Goal: Task Accomplishment & Management: Manage account settings

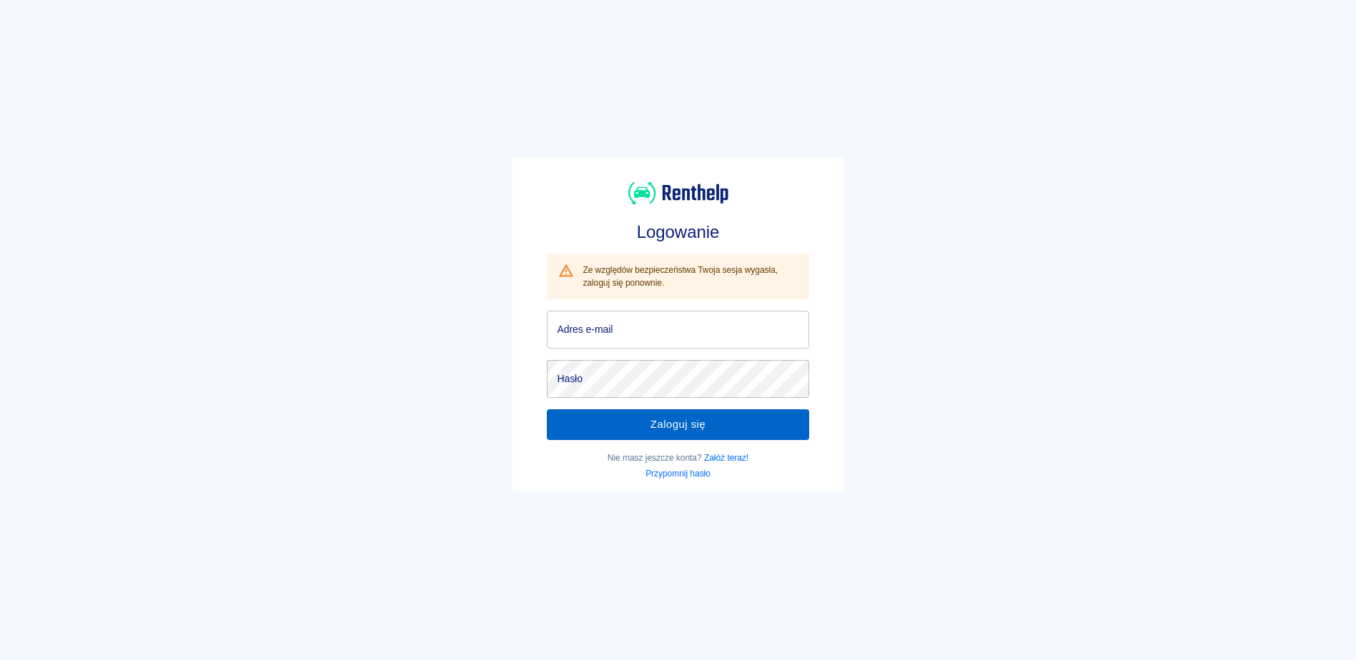
type input "[EMAIL_ADDRESS][DOMAIN_NAME]"
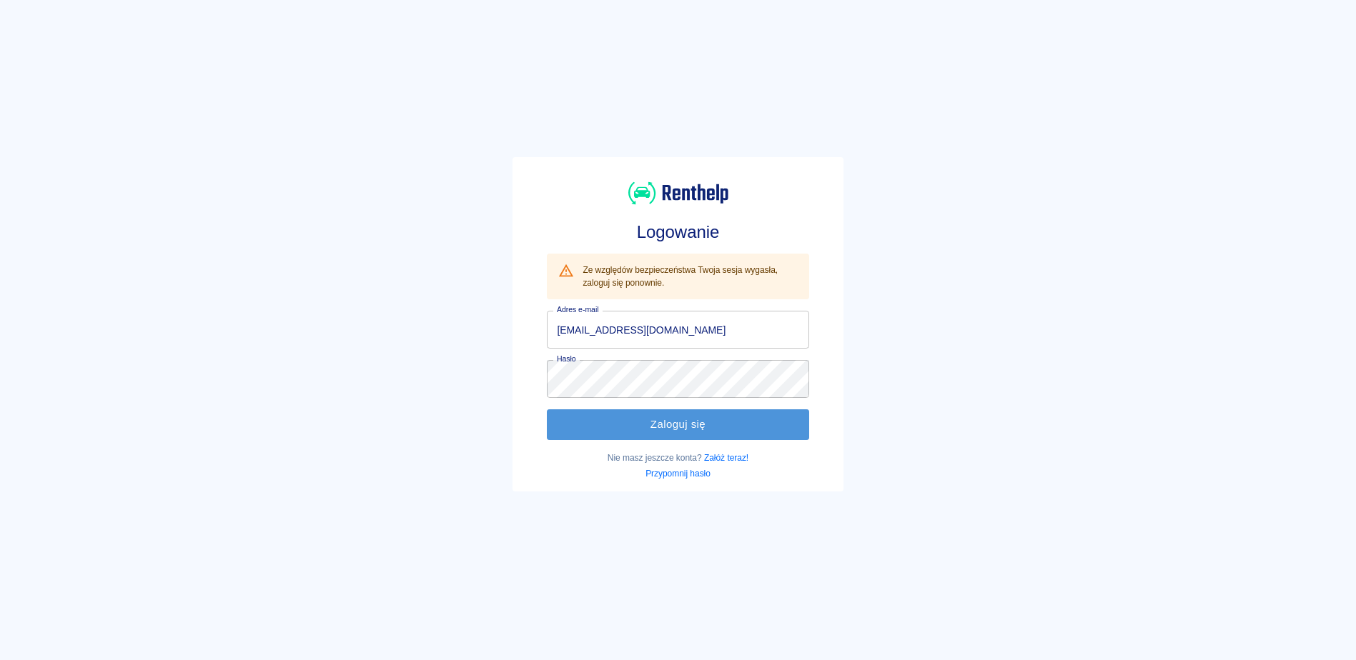
click at [673, 422] on button "Zaloguj się" at bounding box center [678, 425] width 262 height 30
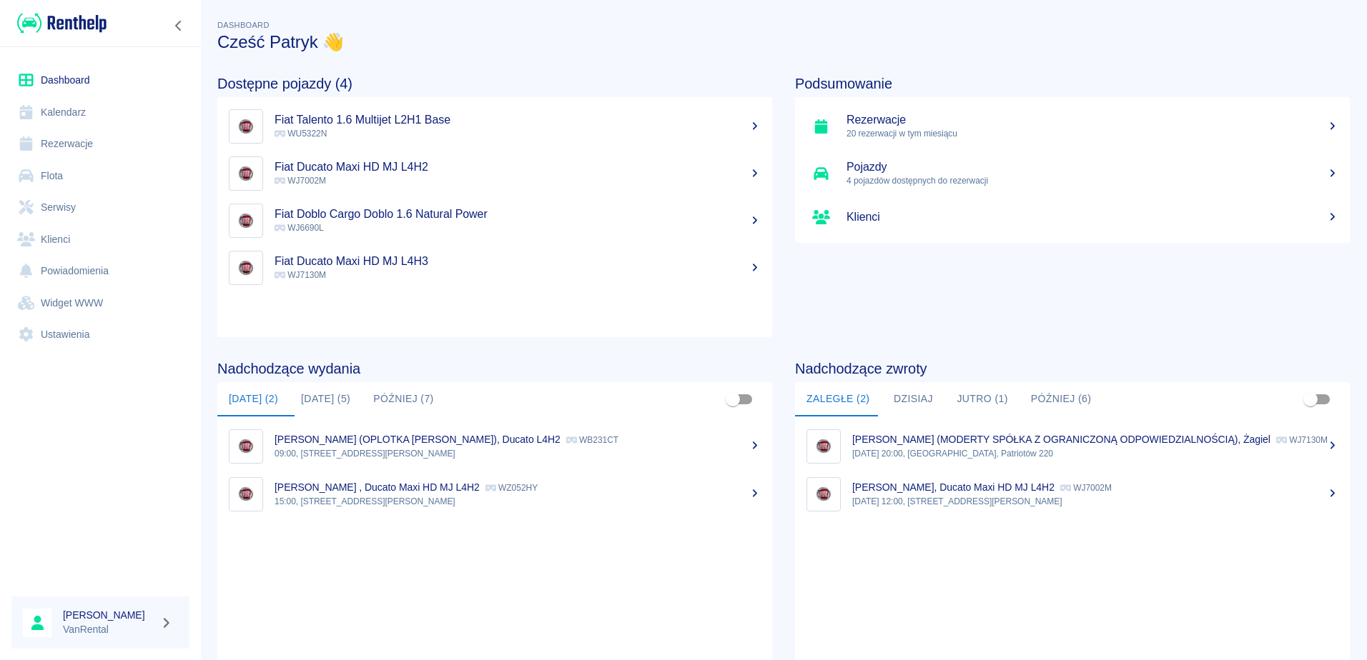
click at [69, 148] on link "Rezerwacje" at bounding box center [100, 144] width 178 height 32
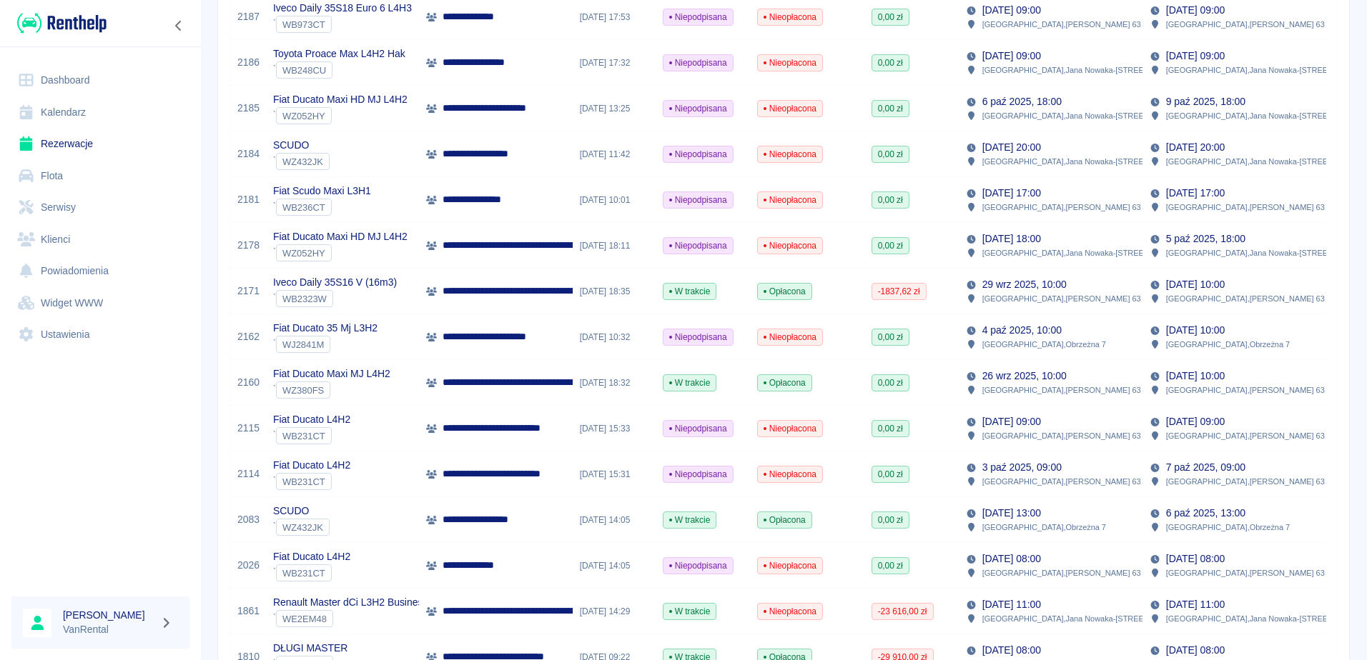
scroll to position [572, 0]
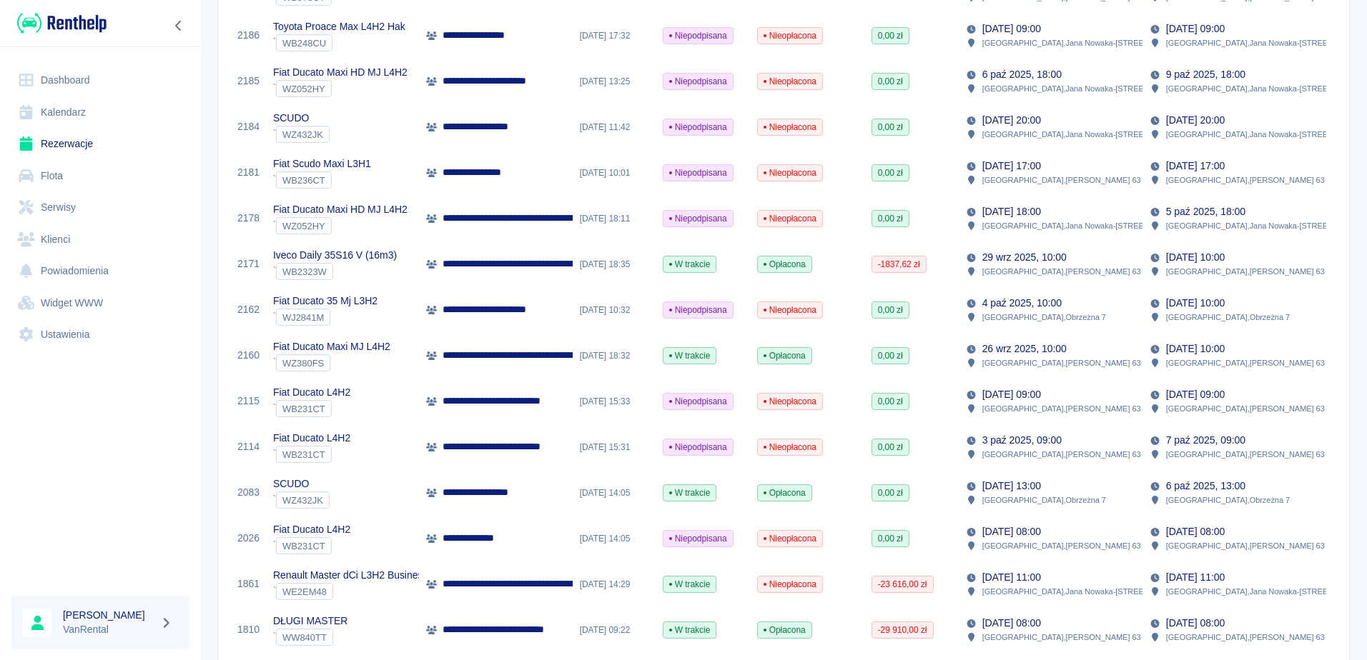
click at [498, 447] on p "**********" at bounding box center [523, 447] width 162 height 15
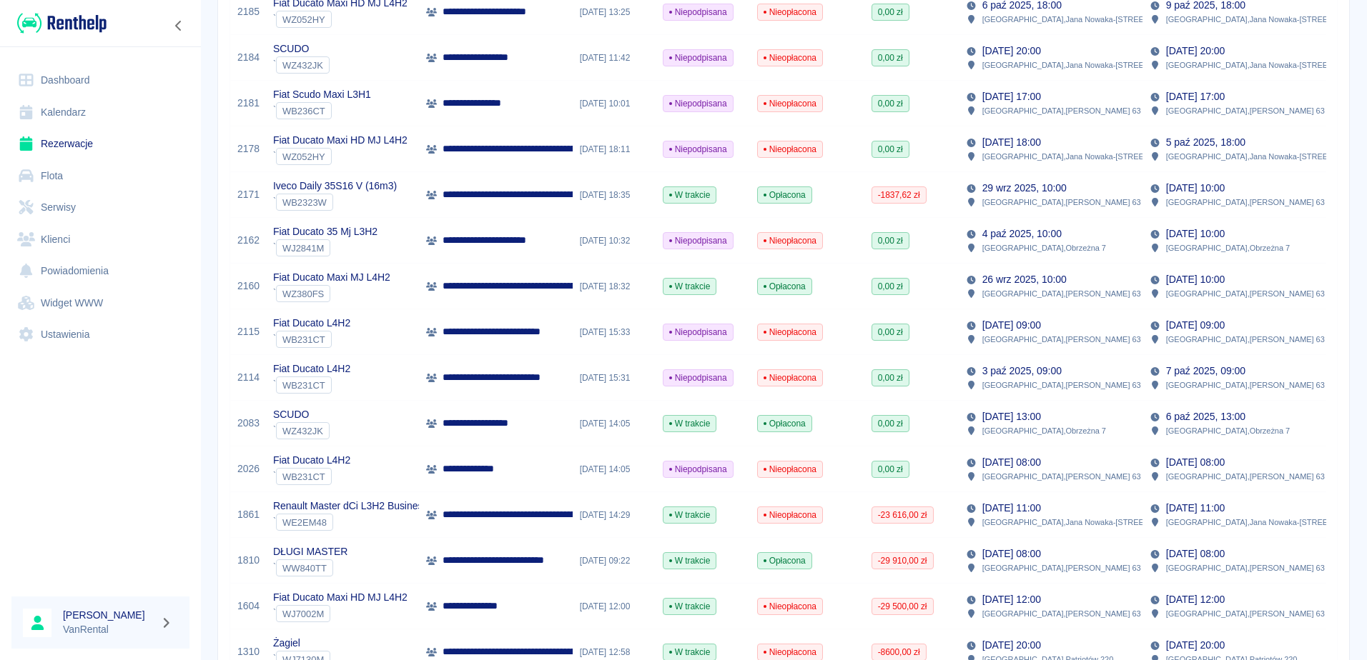
scroll to position [643, 0]
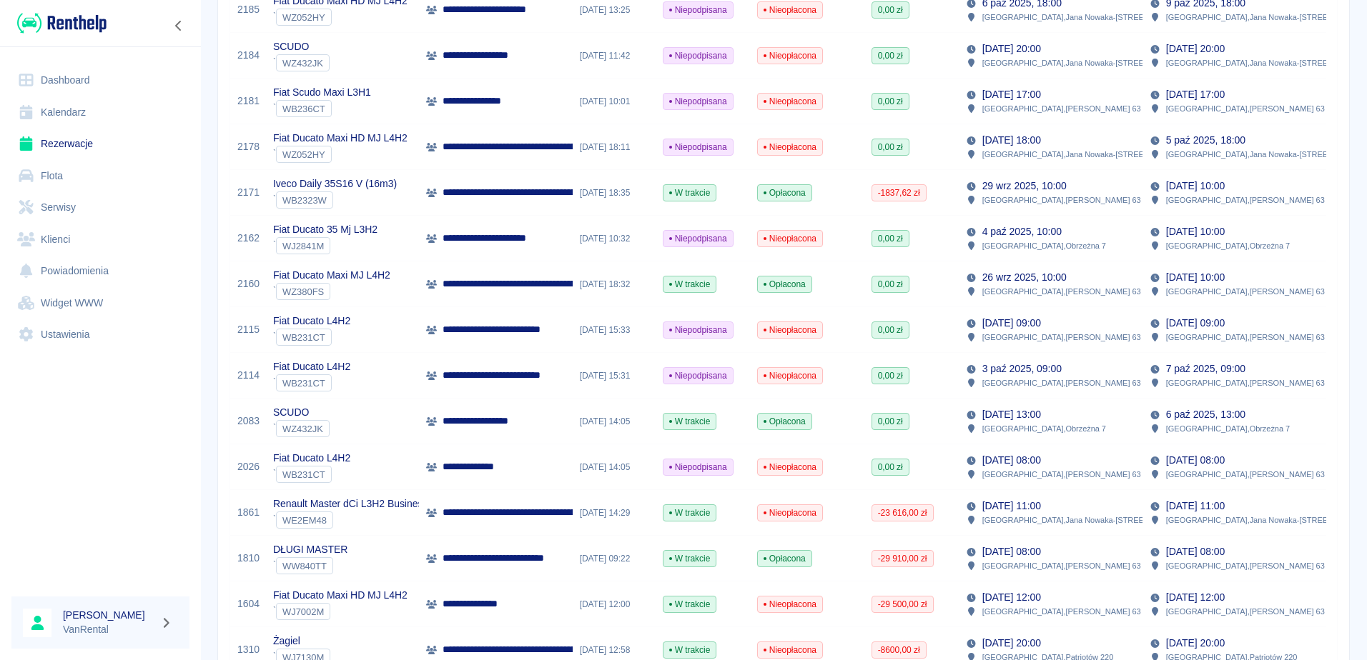
click at [560, 372] on p "**********" at bounding box center [523, 375] width 162 height 15
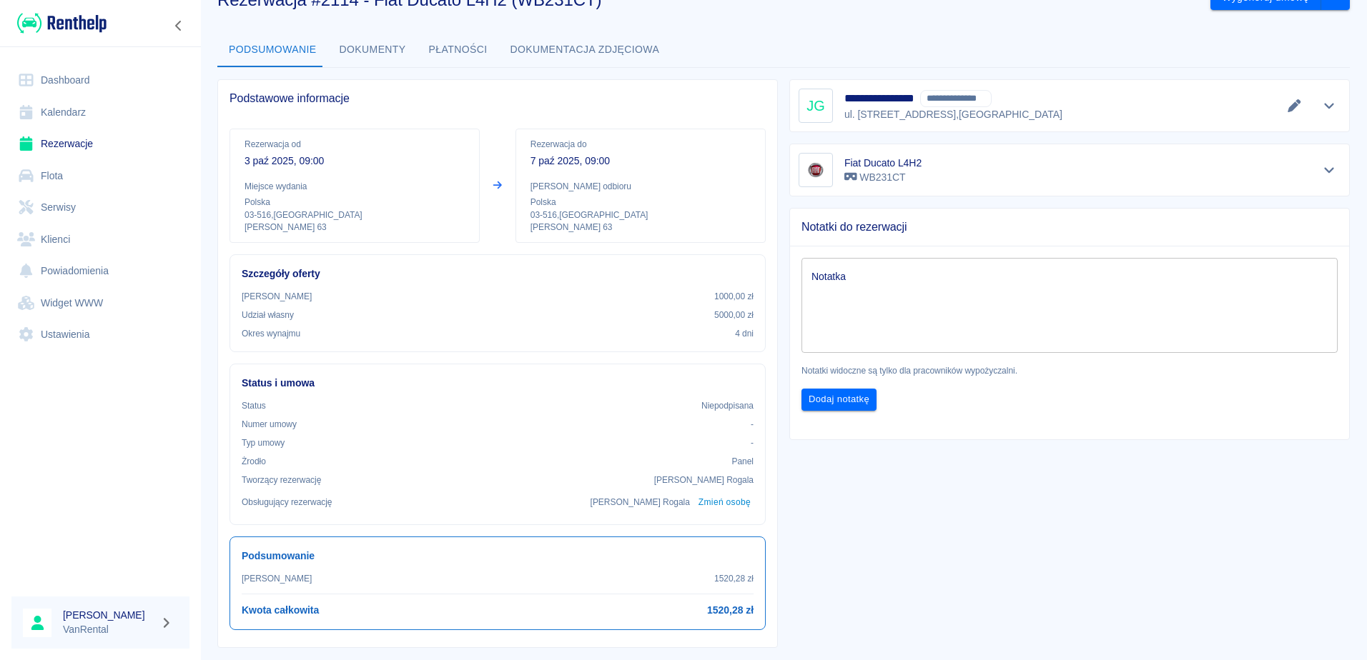
scroll to position [26, 0]
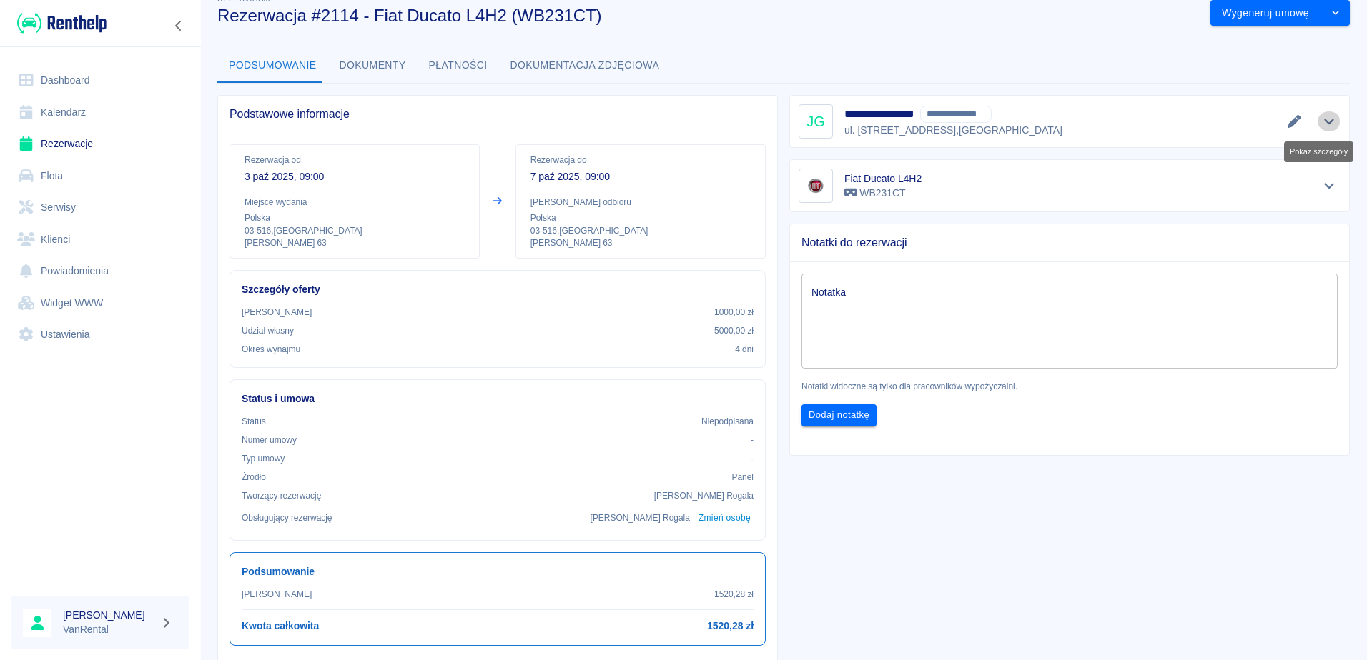
click at [1324, 124] on icon "Pokaż szczegóły" at bounding box center [1329, 122] width 10 height 6
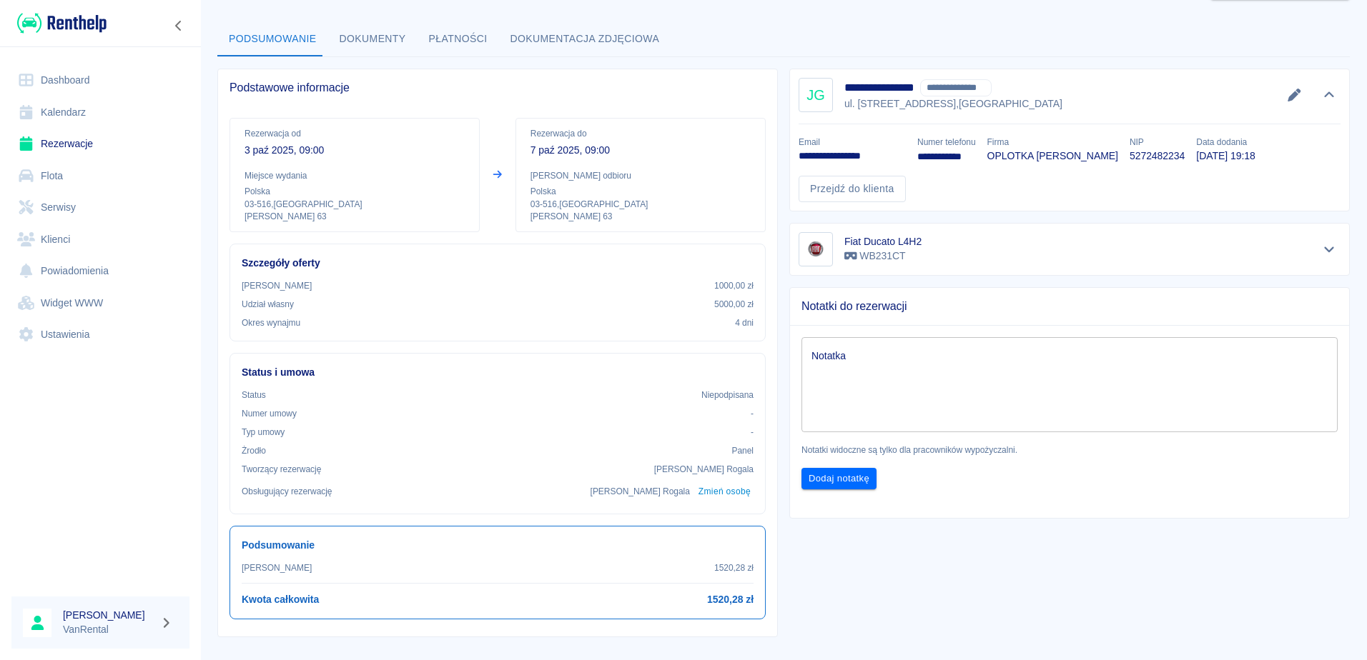
scroll to position [0, 0]
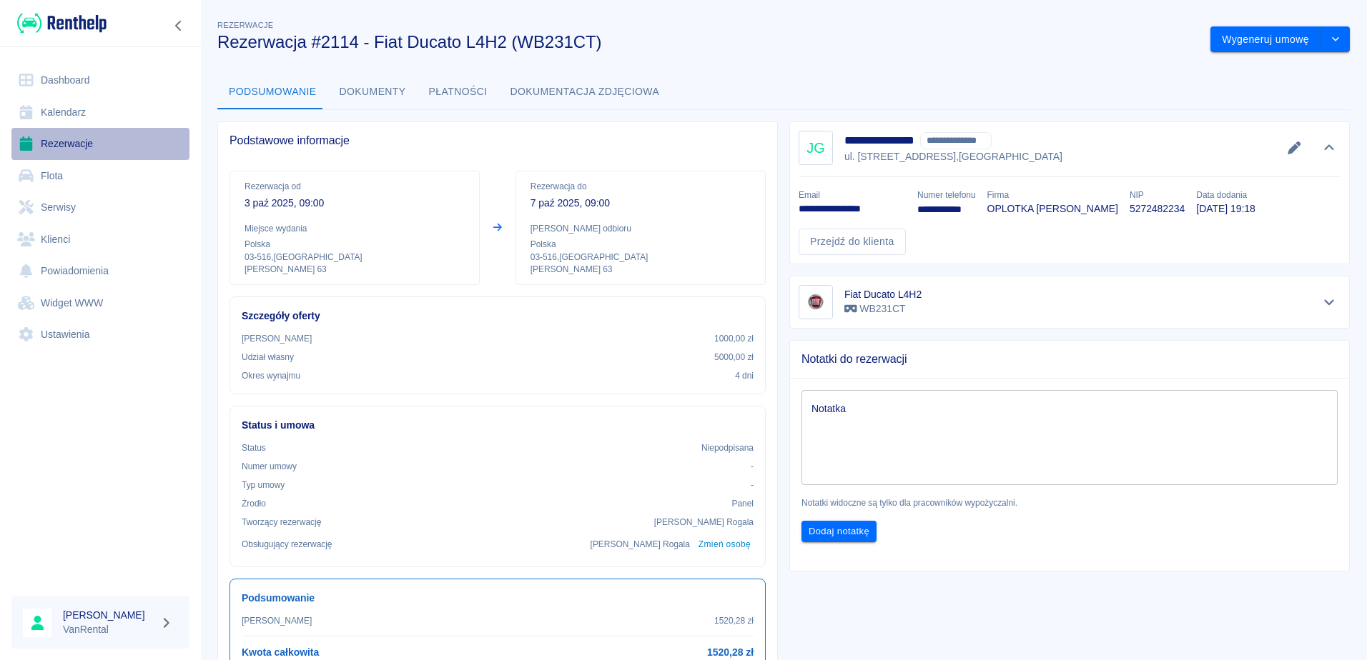
click at [61, 144] on link "Rezerwacje" at bounding box center [100, 144] width 178 height 32
